Goal: Find specific page/section: Find specific page/section

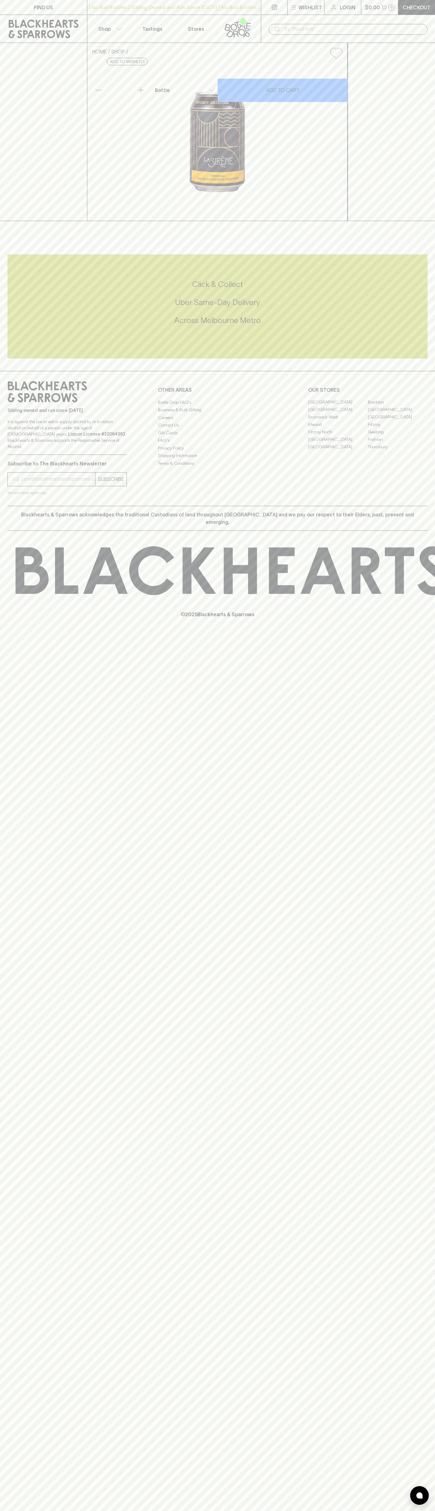
click at [379, 26] on input "text" at bounding box center [352, 29] width 139 height 10
click at [405, 1322] on div "FIND US | No Bad Bottles | Sibling Owned and Run Since 2006 | No Bad Bottles | …" at bounding box center [217, 755] width 435 height 1511
click at [301, 1510] on html "FIND US | No Bad Bottles | Sibling Owned and Run Since 2006 | No Bad Bottles | …" at bounding box center [217, 755] width 435 height 1511
click at [13, 455] on div "Sibling owned and run since 2006 It is against the law to sell or supply alcoho…" at bounding box center [66, 418] width 119 height 74
click at [338, 436] on link "Fitzroy North" at bounding box center [338, 431] width 60 height 7
